Goal: Communication & Community: Ask a question

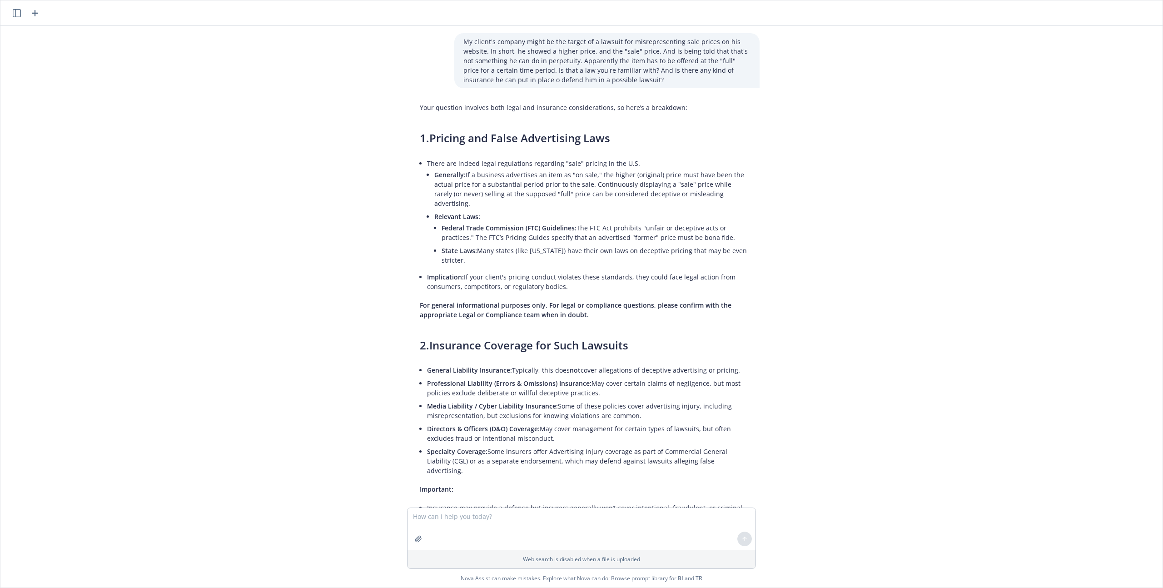
scroll to position [2221, 0]
